Goal: Task Accomplishment & Management: Use online tool/utility

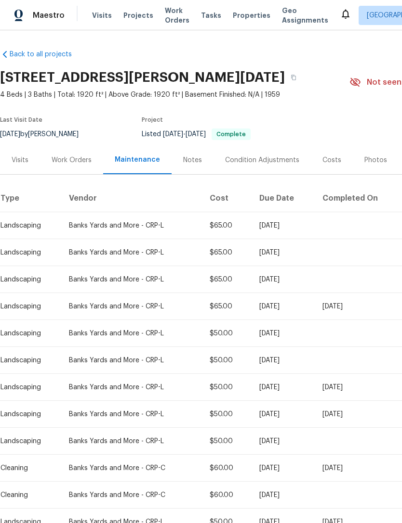
click at [66, 164] on div "Work Orders" at bounding box center [72, 161] width 40 height 10
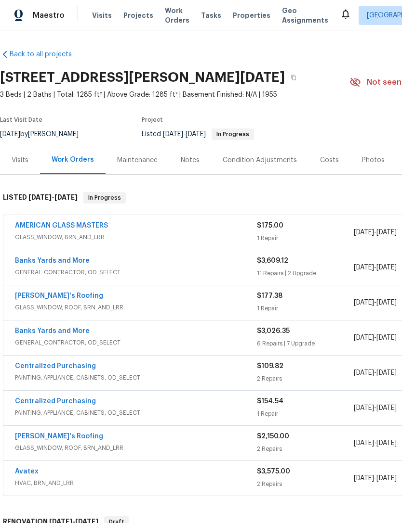
click at [85, 241] on span "GLASS_WINDOW, BRN_AND_LRR" at bounding box center [136, 238] width 242 height 10
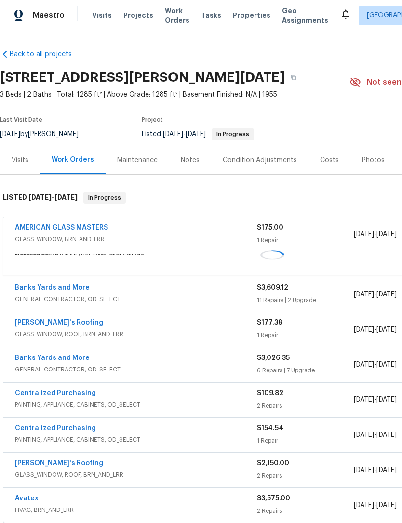
click at [85, 241] on span "GLASS_WINDOW, BRN_AND_LRR" at bounding box center [136, 239] width 242 height 10
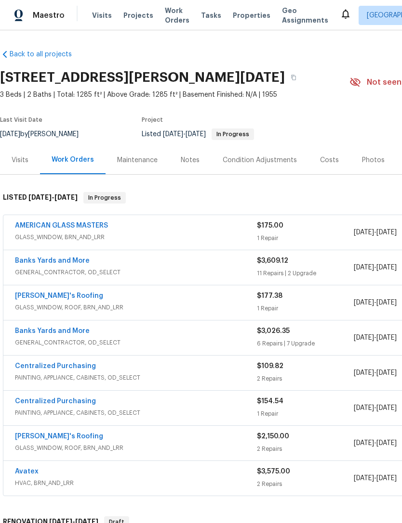
click at [101, 224] on link "AMERICAN GLASS MASTERS" at bounding box center [61, 225] width 93 height 7
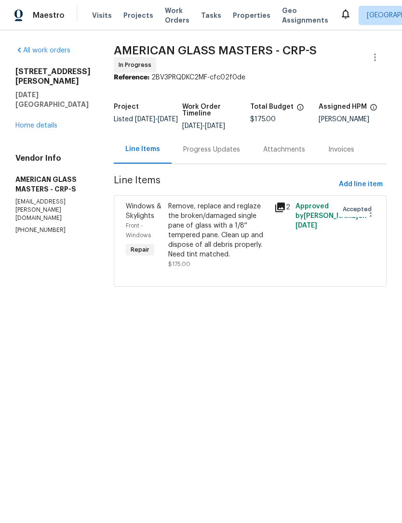
click at [268, 260] on div "Remove, replace and reglaze the broken/damaged single pane of glass with a 1/8'…" at bounding box center [218, 231] width 100 height 58
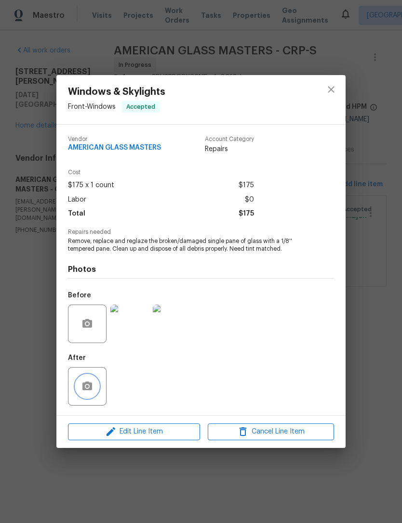
click at [93, 392] on button "button" at bounding box center [87, 386] width 23 height 23
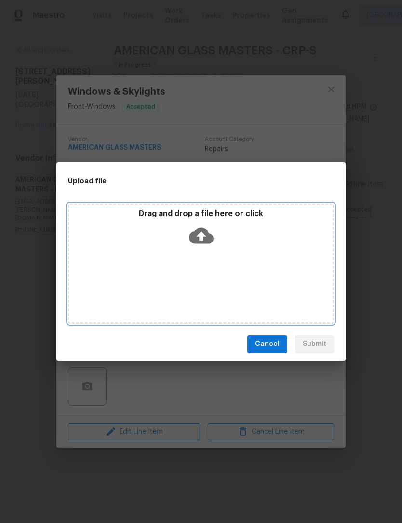
click at [202, 243] on icon at bounding box center [201, 235] width 25 height 16
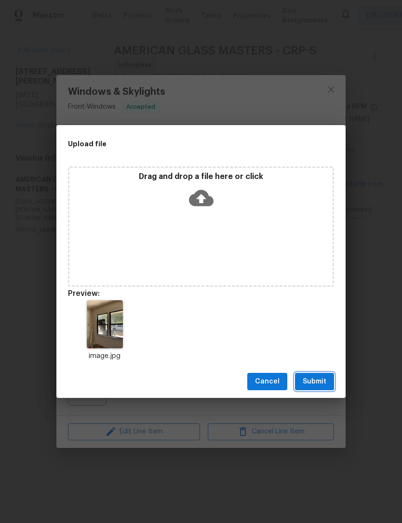
click at [328, 381] on button "Submit" at bounding box center [314, 382] width 39 height 18
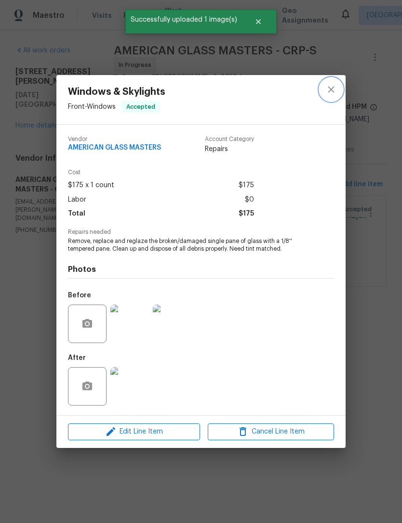
click at [332, 90] on icon "close" at bounding box center [330, 90] width 6 height 6
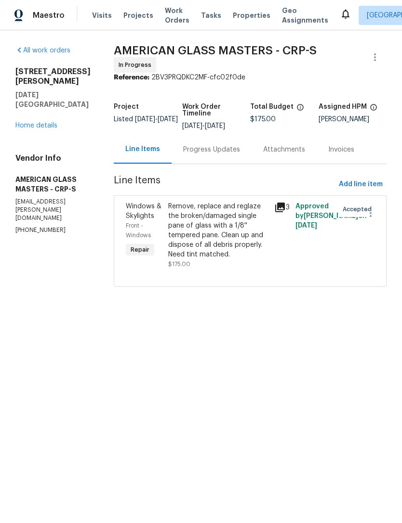
click at [260, 248] on div "Remove, replace and reglaze the broken/damaged single pane of glass with a 1/8'…" at bounding box center [218, 231] width 100 height 58
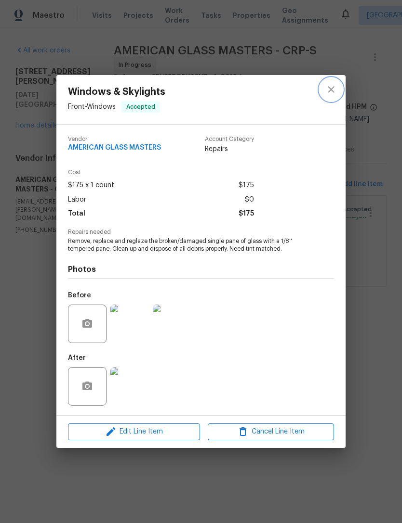
click at [331, 87] on icon "close" at bounding box center [331, 90] width 12 height 12
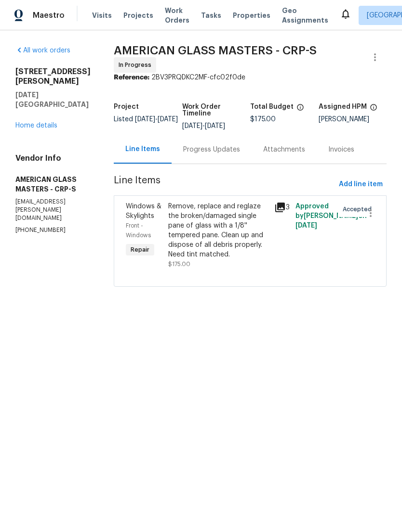
click at [240, 152] on div "Progress Updates" at bounding box center [211, 150] width 57 height 10
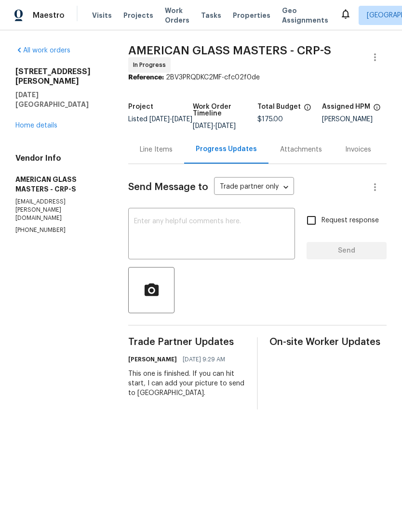
click at [56, 122] on link "Home details" at bounding box center [36, 125] width 42 height 7
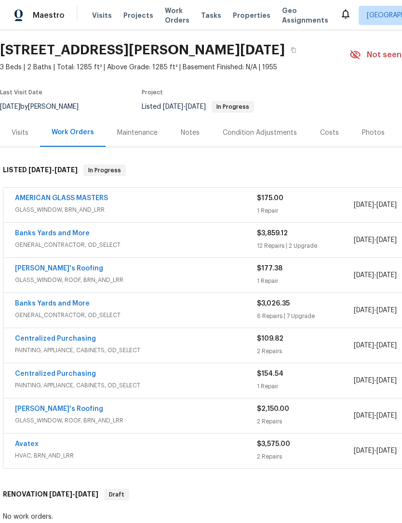
scroll to position [28, 0]
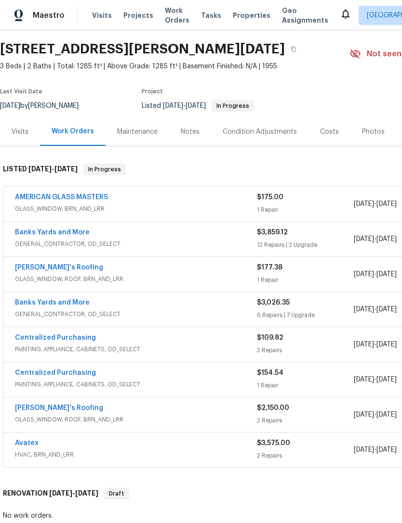
click at [65, 235] on link "Banks Yards and More" at bounding box center [52, 232] width 75 height 7
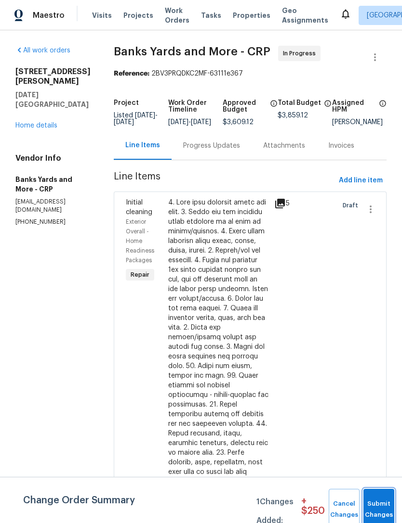
click at [380, 496] on button "Submit Changes" at bounding box center [378, 509] width 31 height 41
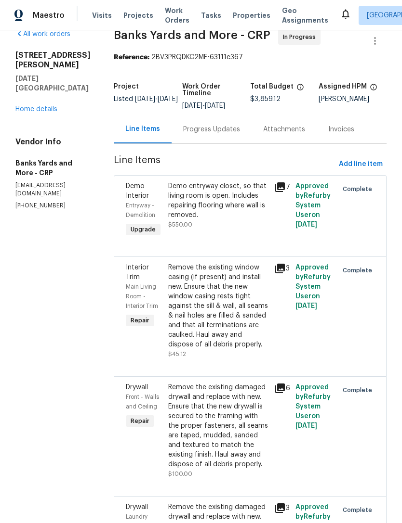
scroll to position [6, 0]
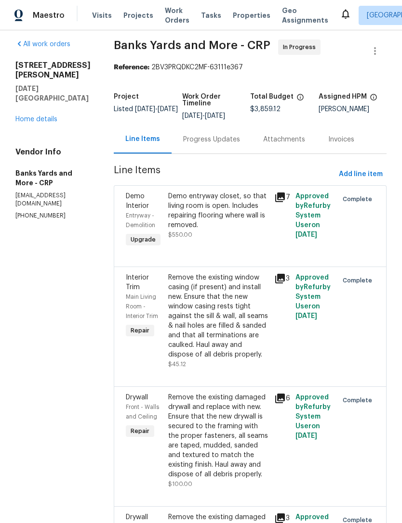
click at [241, 331] on div "Remove the existing window casing (if present) and install new. Ensure that the…" at bounding box center [218, 316] width 100 height 87
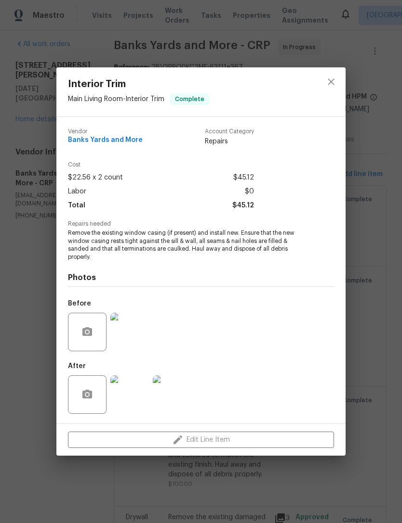
click at [134, 391] on img at bounding box center [129, 395] width 39 height 39
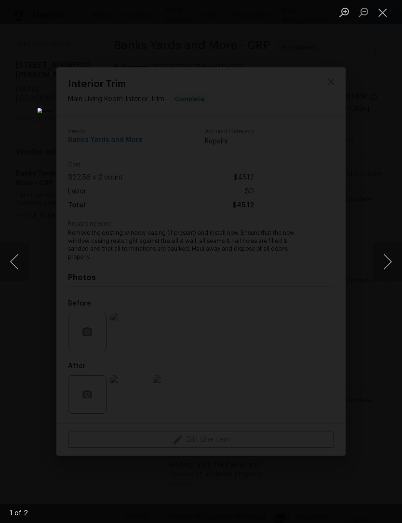
click at [388, 255] on button "Next image" at bounding box center [387, 262] width 29 height 39
click at [386, 271] on button "Next image" at bounding box center [387, 262] width 29 height 39
click at [383, 12] on button "Close lightbox" at bounding box center [382, 12] width 19 height 17
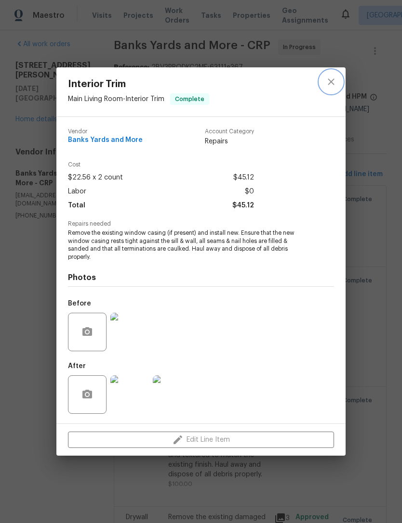
click at [333, 82] on icon "close" at bounding box center [331, 82] width 12 height 12
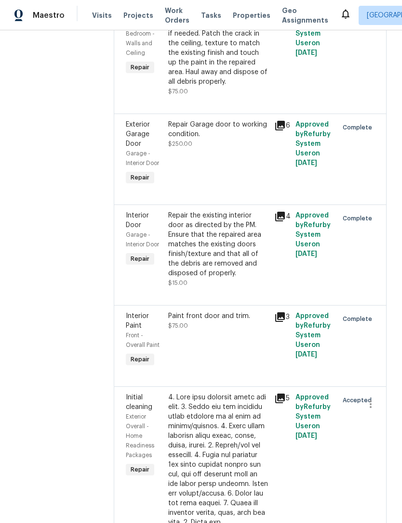
scroll to position [1084, 0]
